Goal: Browse casually

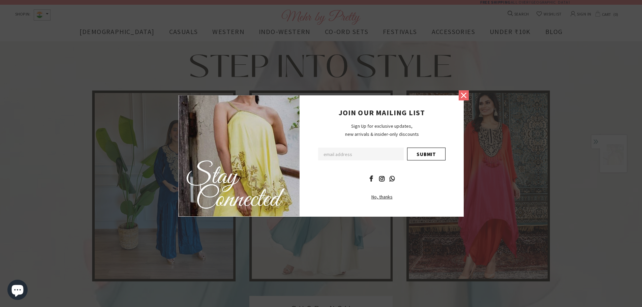
click at [461, 97] on icon at bounding box center [463, 95] width 9 height 9
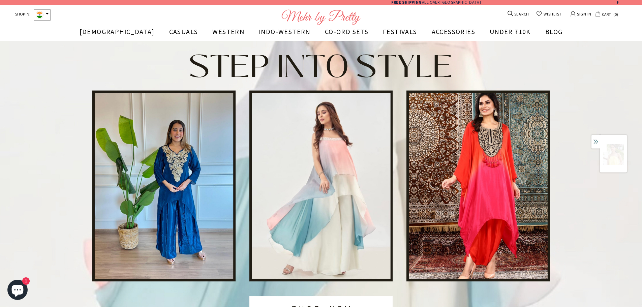
click at [343, 17] on img at bounding box center [320, 16] width 79 height 15
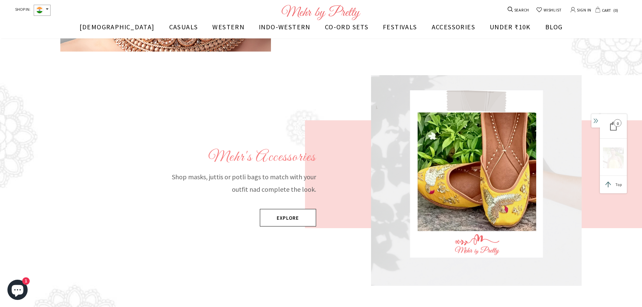
scroll to position [945, 0]
